Goal: Information Seeking & Learning: Understand process/instructions

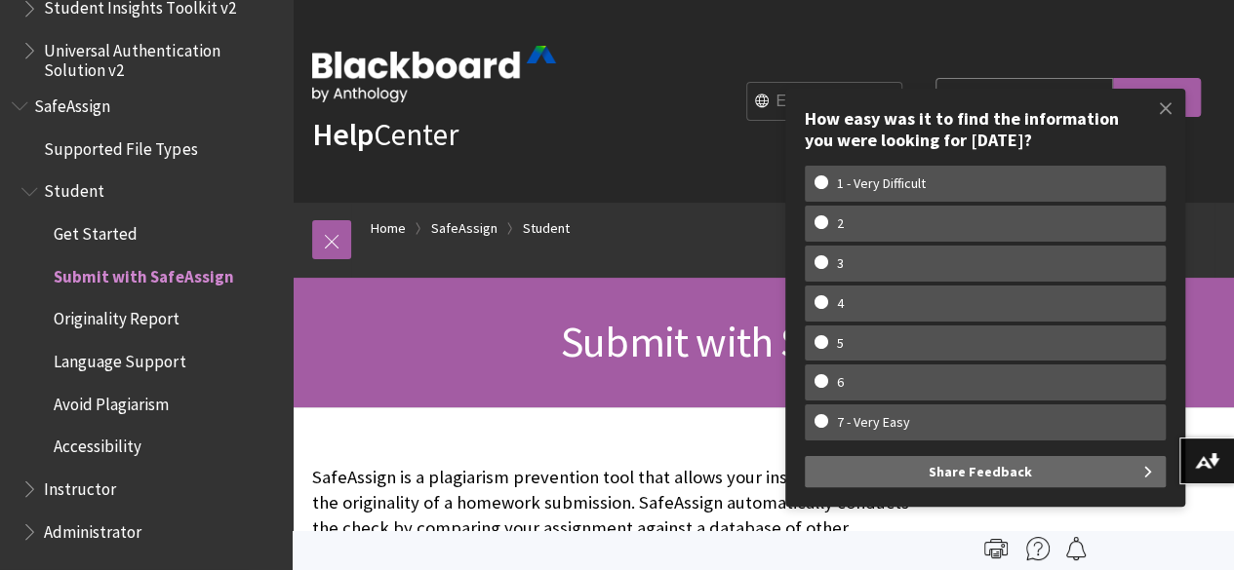
scroll to position [2397, 0]
click at [171, 279] on span "Submit with SafeAssign" at bounding box center [143, 273] width 179 height 26
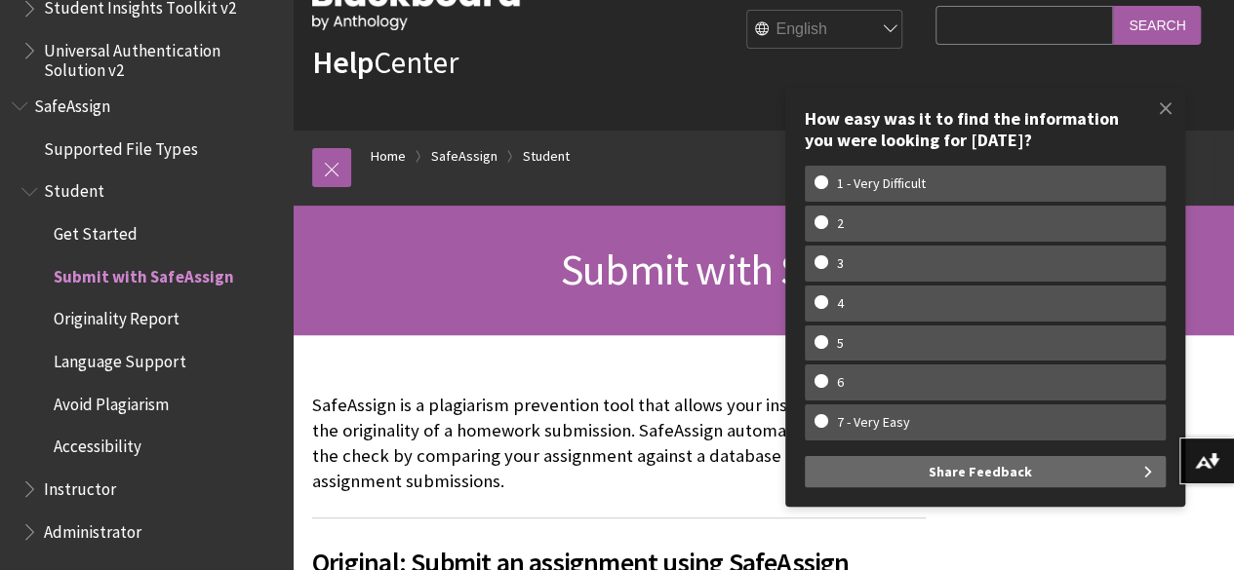
scroll to position [133, 0]
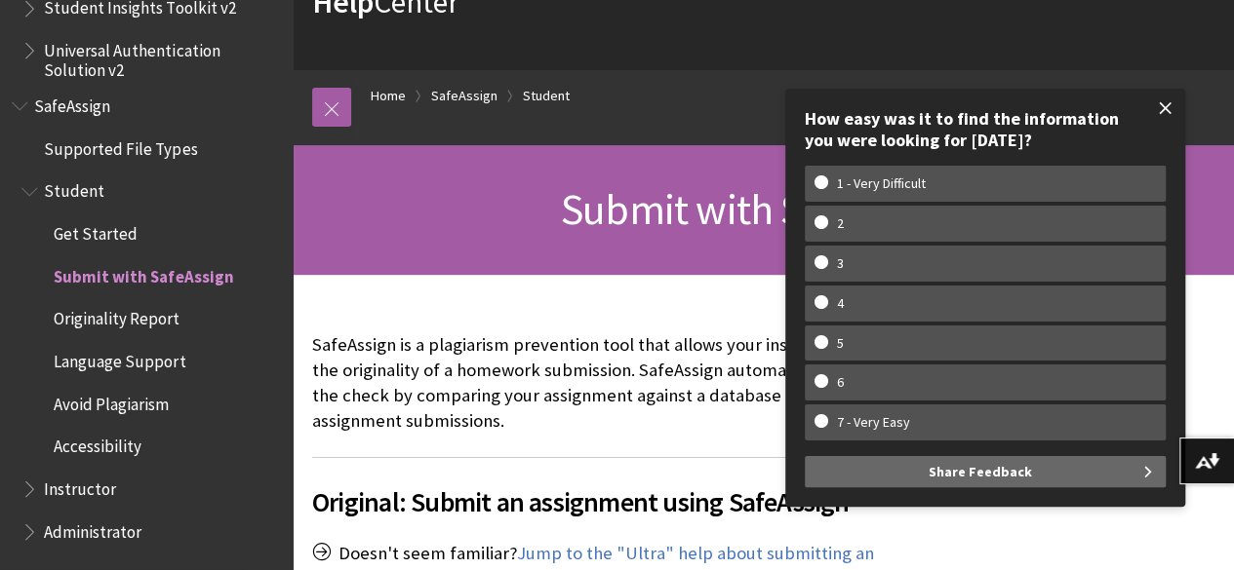
click at [1163, 104] on span at bounding box center [1165, 108] width 41 height 41
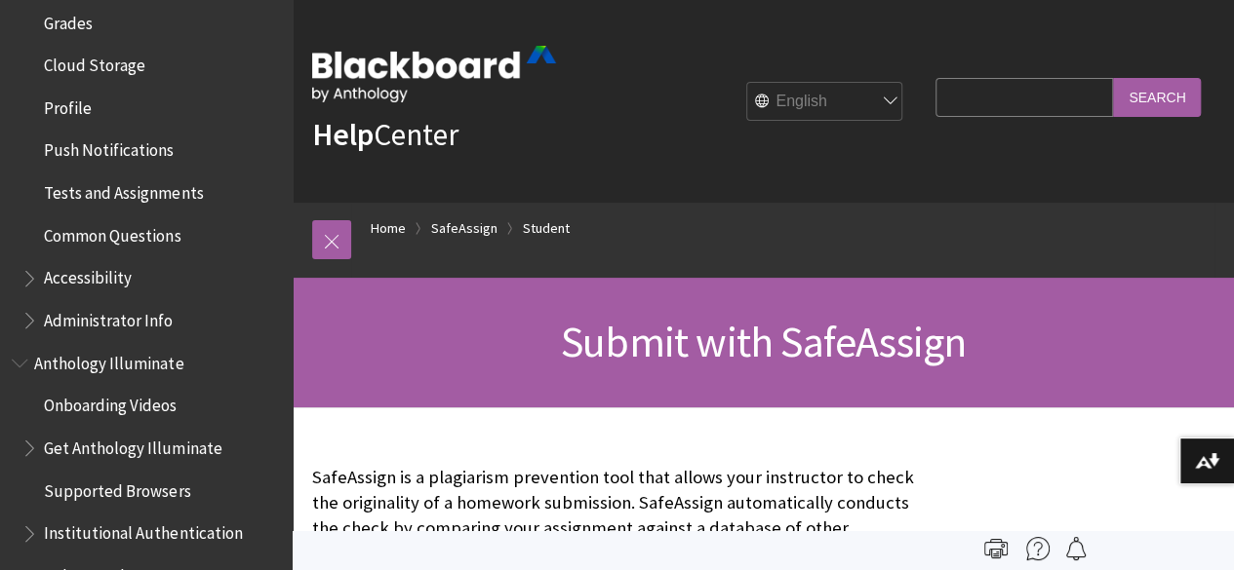
scroll to position [0, 0]
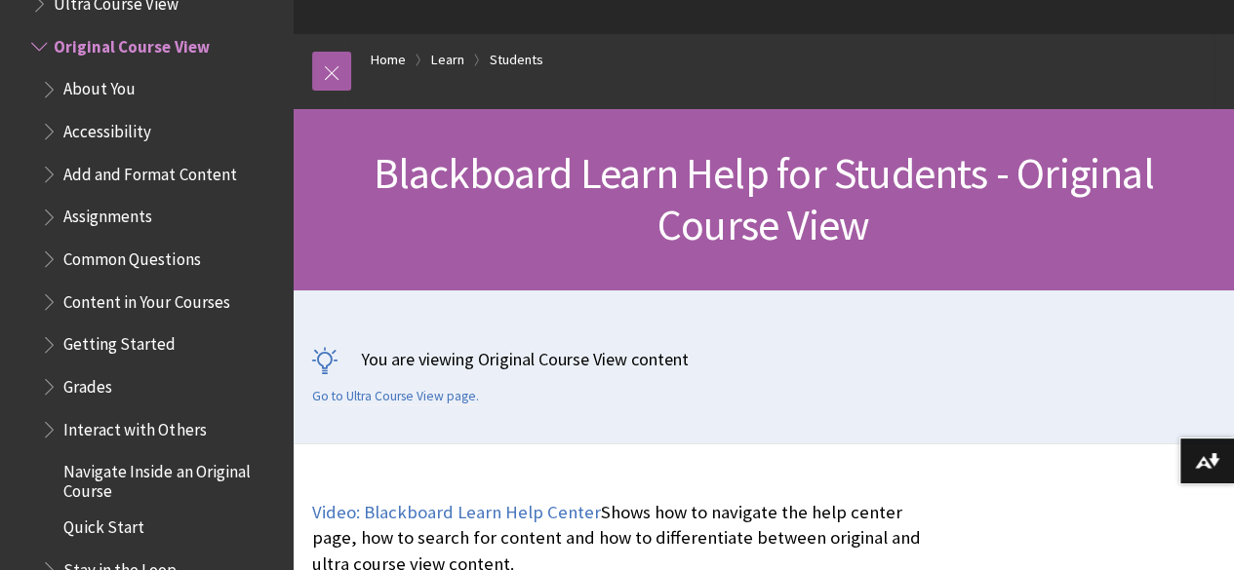
scroll to position [216, 0]
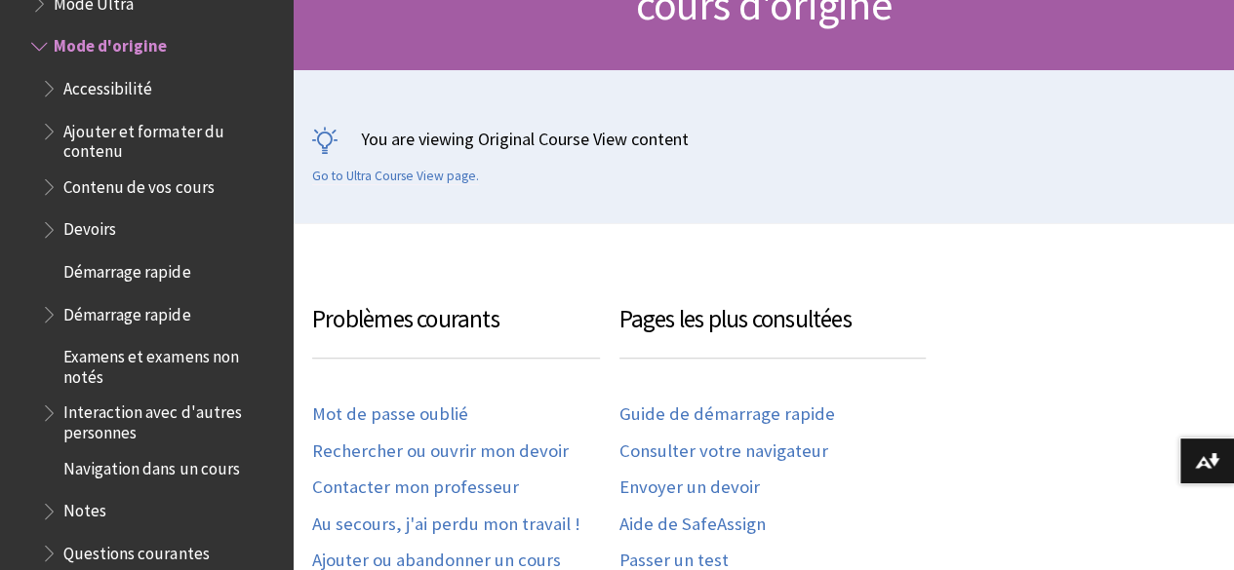
scroll to position [493, 0]
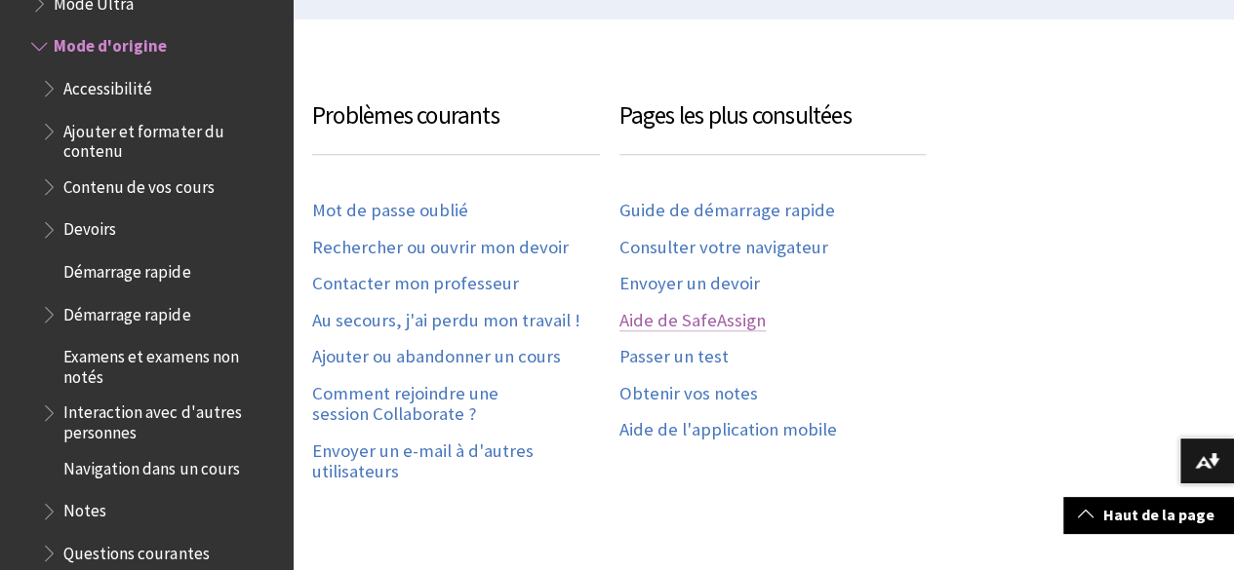
click at [717, 313] on link "Aide de SafeAssign" at bounding box center [692, 321] width 146 height 22
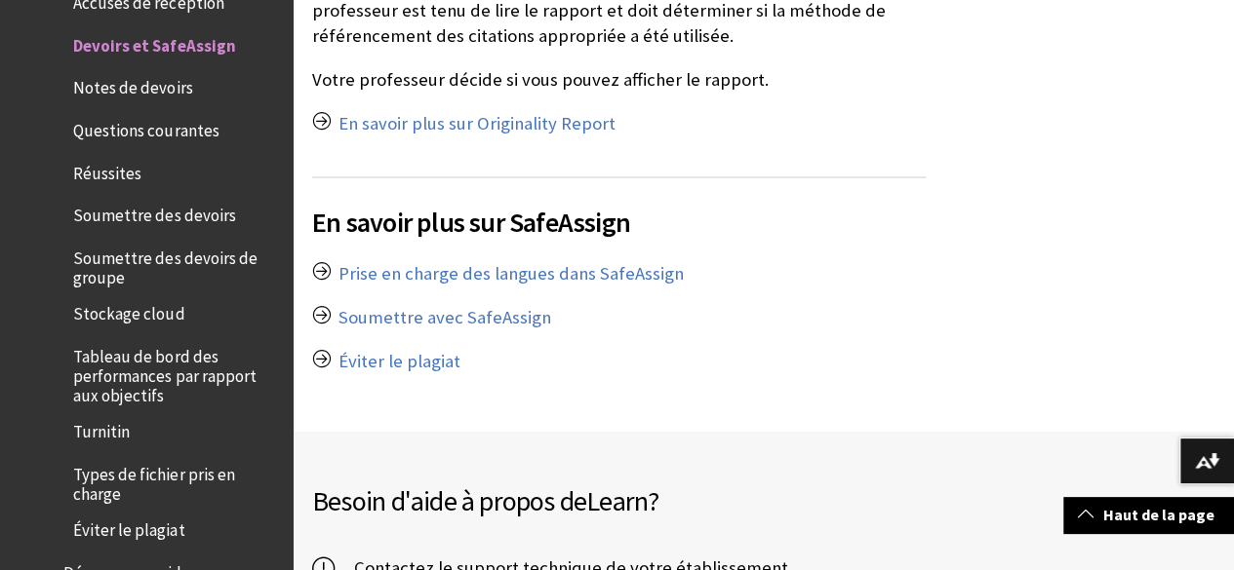
scroll to position [2042, 0]
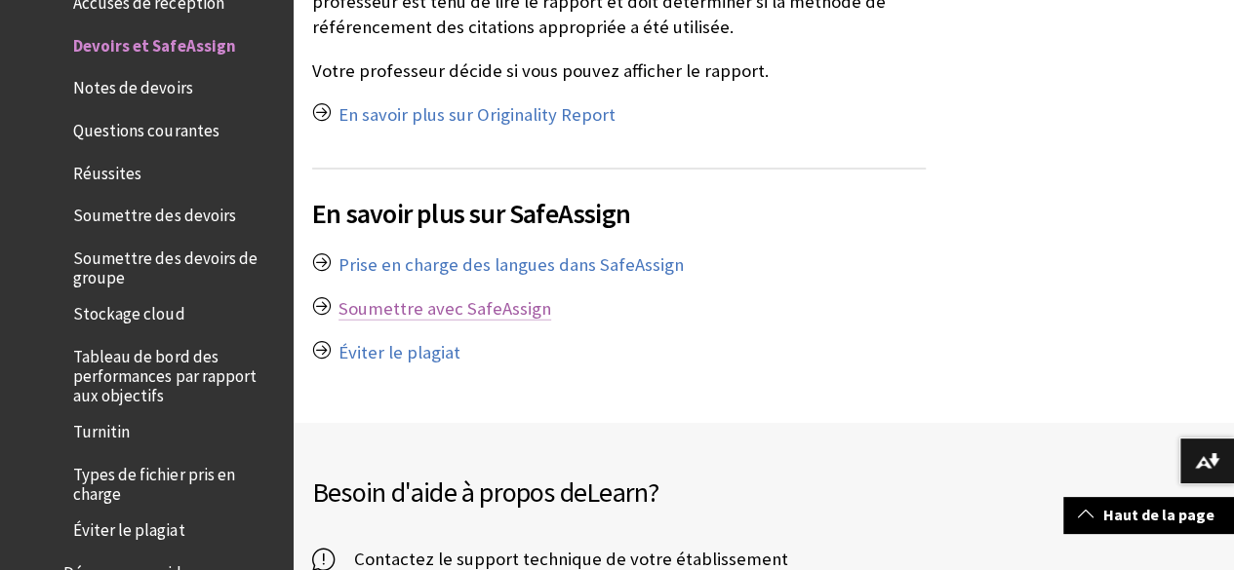
click at [492, 297] on link "Soumettre avec SafeAssign" at bounding box center [444, 308] width 213 height 23
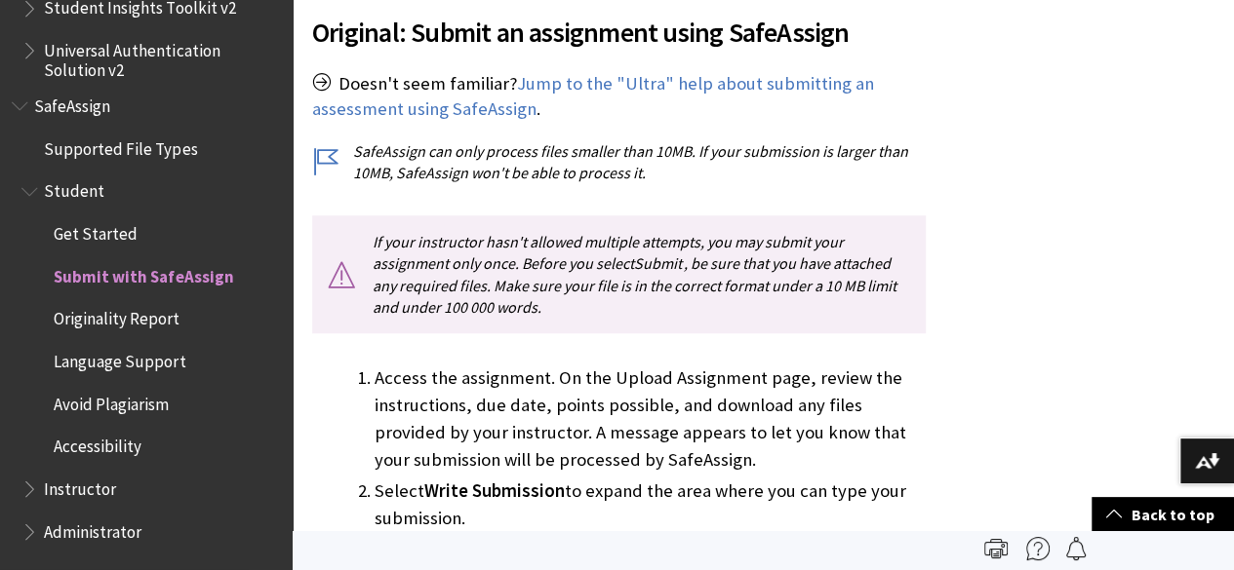
scroll to position [595, 0]
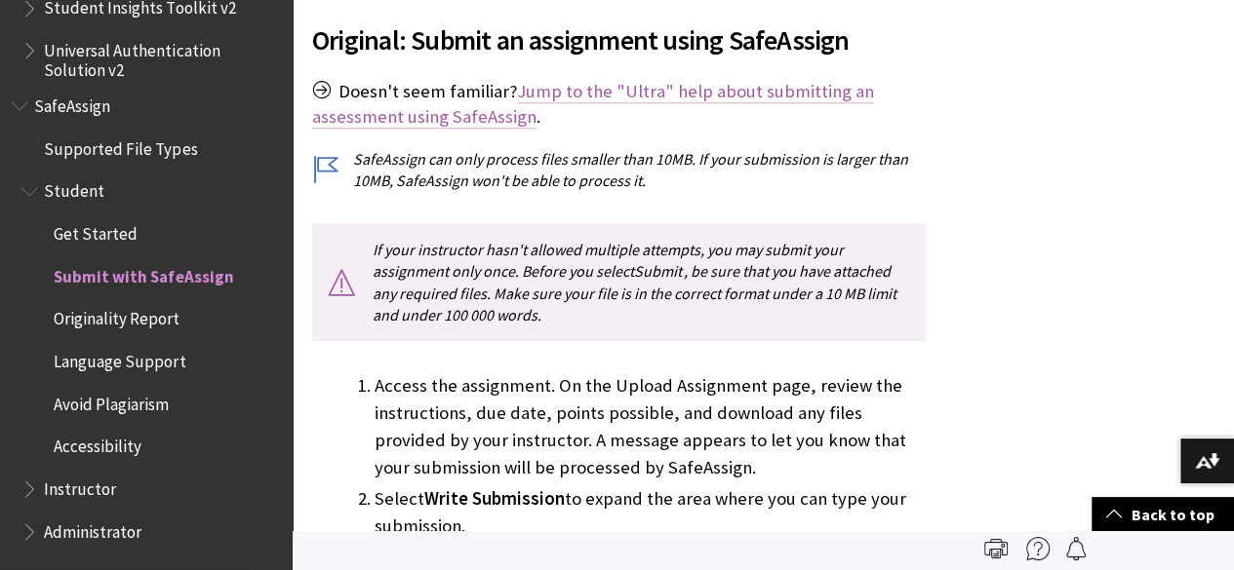
click at [713, 83] on link "Jump to the "Ultra" help about submitting an assessment using SafeAssign" at bounding box center [593, 104] width 562 height 49
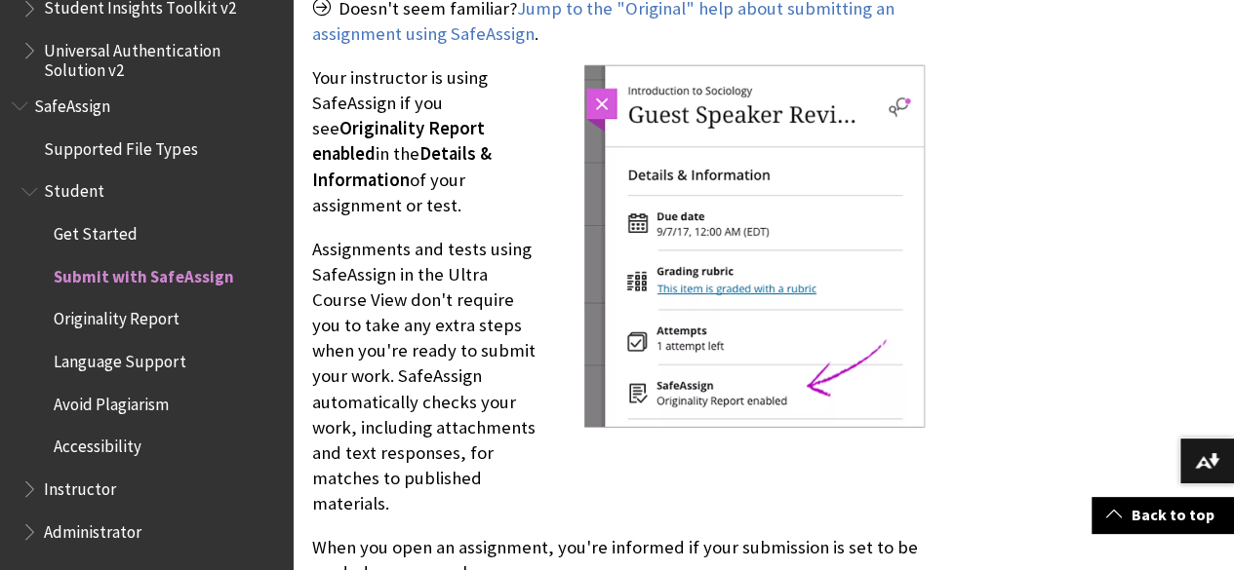
scroll to position [2535, 0]
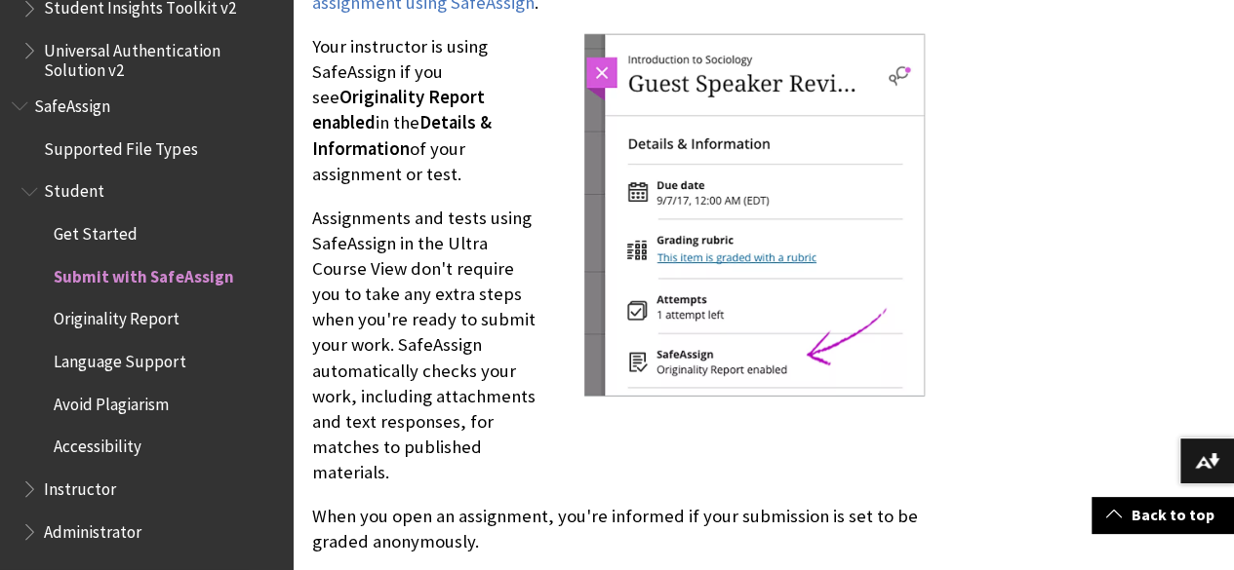
click at [787, 340] on img at bounding box center [754, 215] width 341 height 363
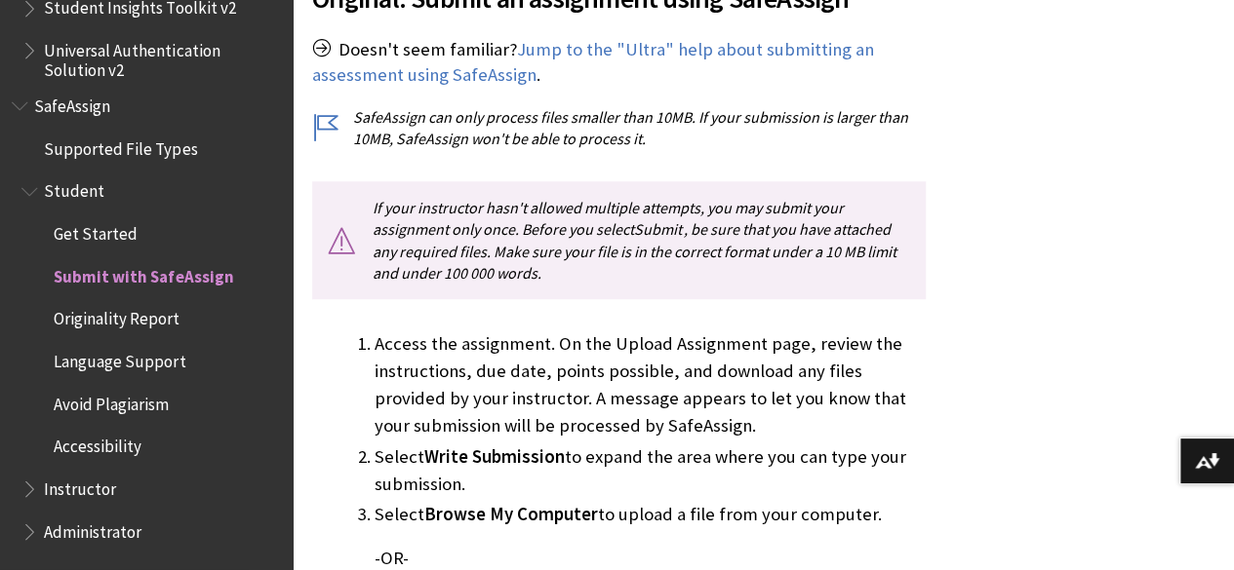
scroll to position [660, 0]
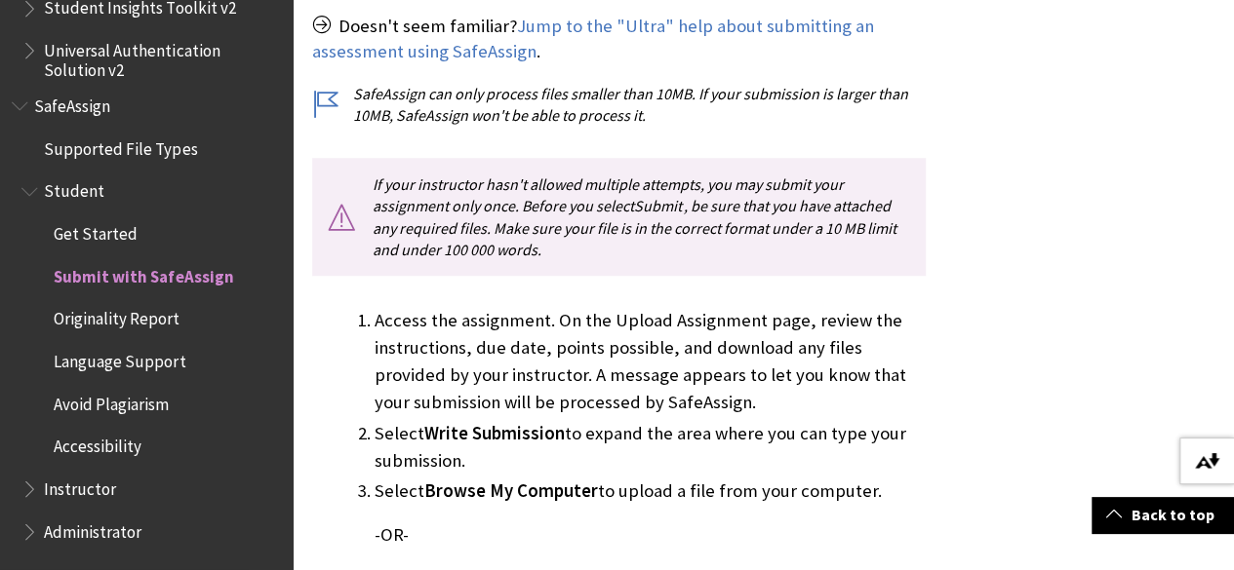
click at [1213, 459] on img at bounding box center [1207, 461] width 24 height 16
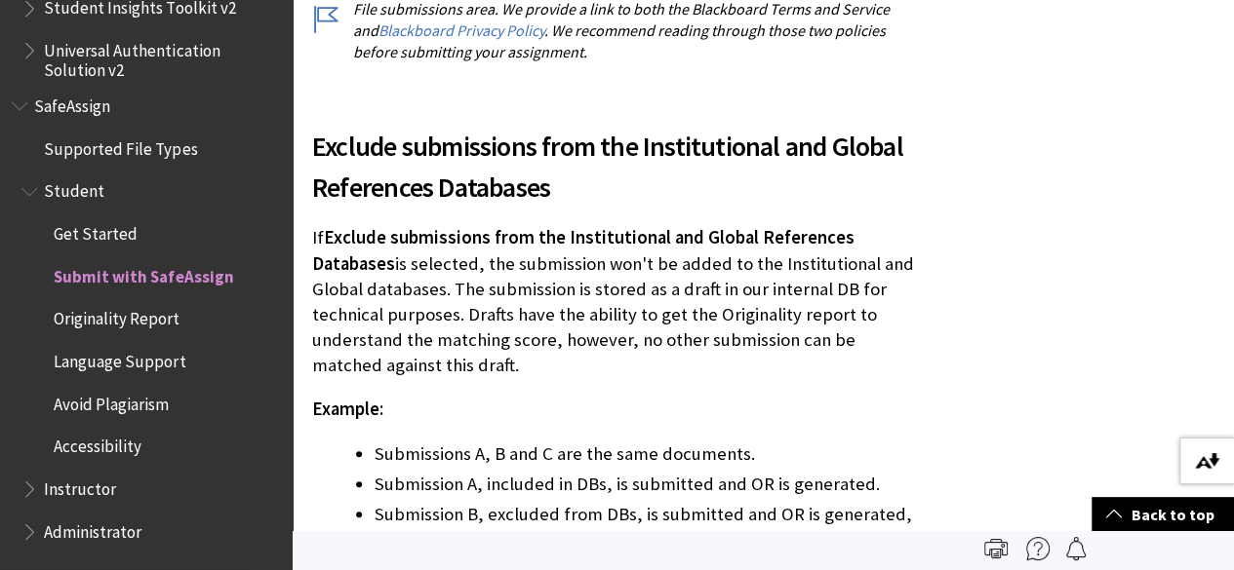
scroll to position [4392, 0]
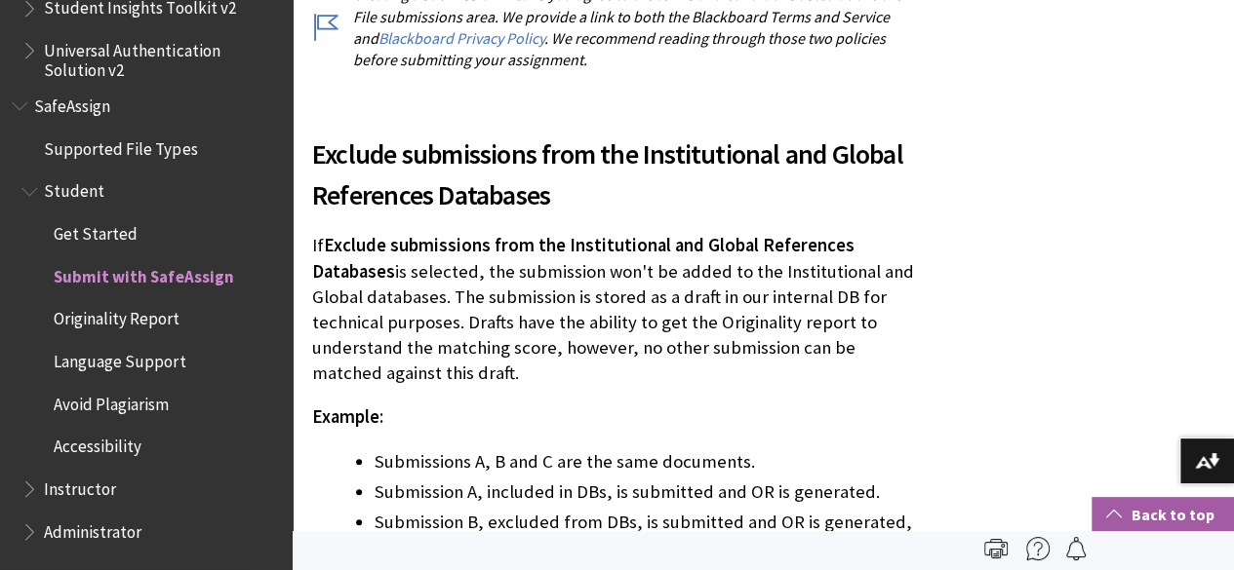
click at [1120, 512] on span at bounding box center [1114, 514] width 16 height 16
